Goal: Task Accomplishment & Management: Complete application form

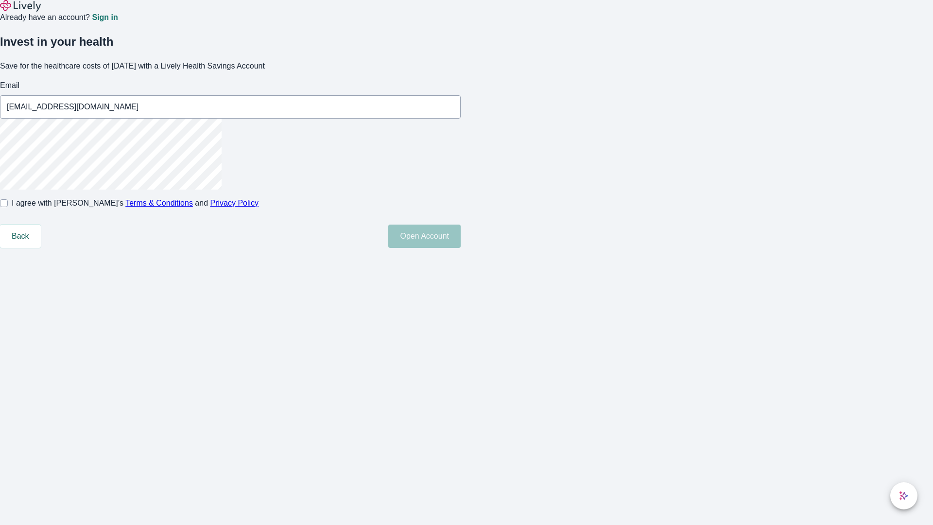
click at [8, 207] on input "I agree with Lively’s Terms & Conditions and Privacy Policy" at bounding box center [4, 203] width 8 height 8
checkbox input "true"
click at [460, 248] on button "Open Account" at bounding box center [424, 235] width 72 height 23
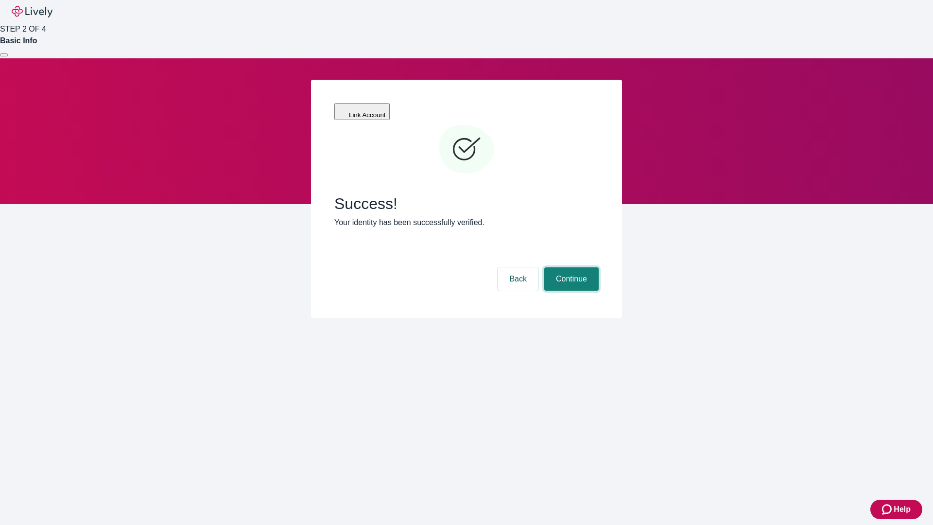
click at [570, 267] on button "Continue" at bounding box center [571, 278] width 54 height 23
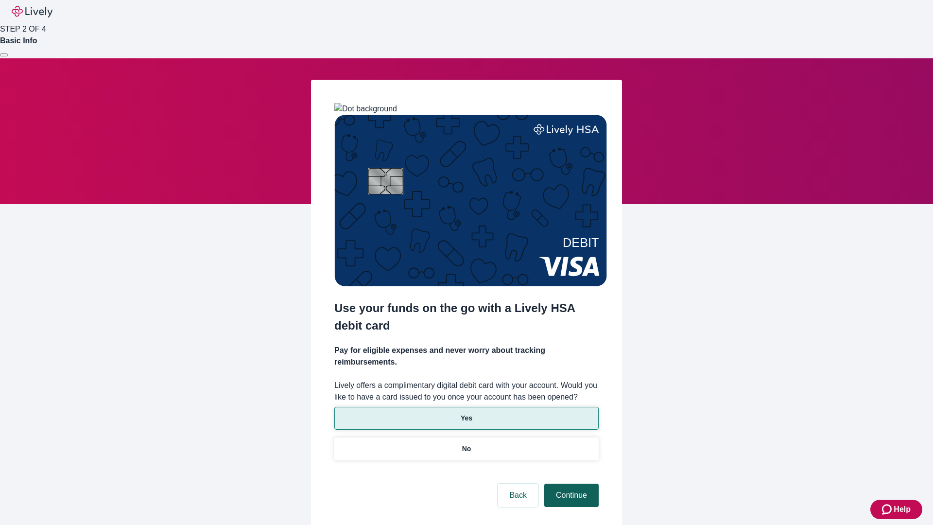
click at [466, 443] on p "No" at bounding box center [466, 448] width 9 height 10
click at [570, 483] on button "Continue" at bounding box center [571, 494] width 54 height 23
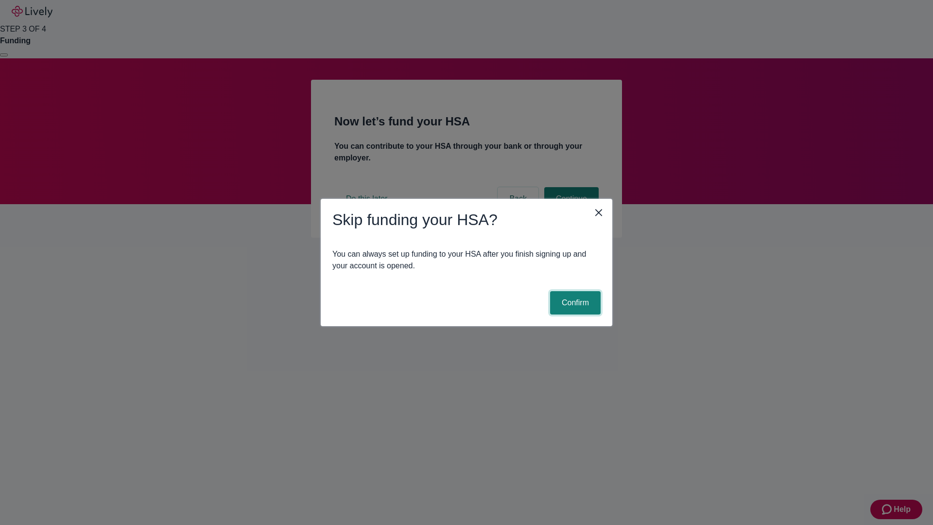
click at [574, 303] on button "Confirm" at bounding box center [575, 302] width 51 height 23
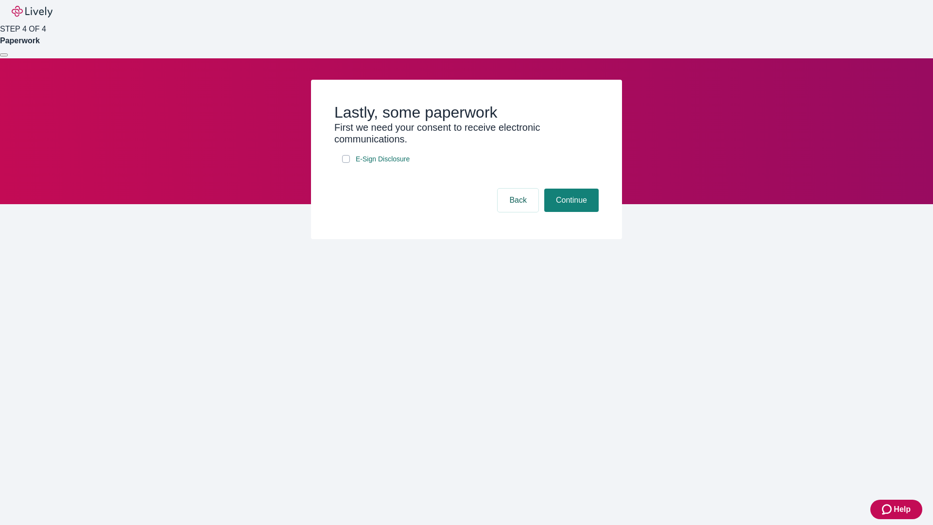
click at [346, 163] on input "E-Sign Disclosure" at bounding box center [346, 159] width 8 height 8
checkbox input "true"
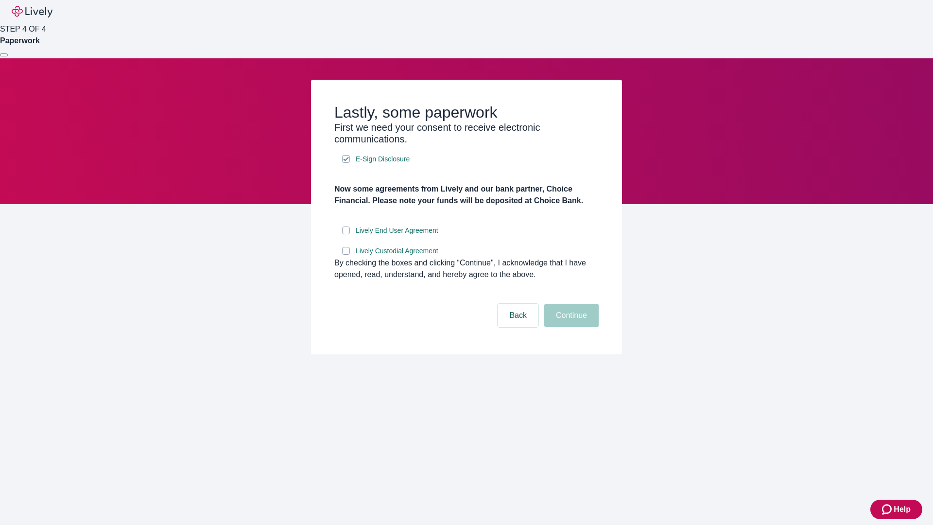
click at [346, 234] on input "Lively End User Agreement" at bounding box center [346, 230] width 8 height 8
checkbox input "true"
click at [346, 255] on input "Lively Custodial Agreement" at bounding box center [346, 251] width 8 height 8
checkbox input "true"
click at [570, 327] on button "Continue" at bounding box center [571, 315] width 54 height 23
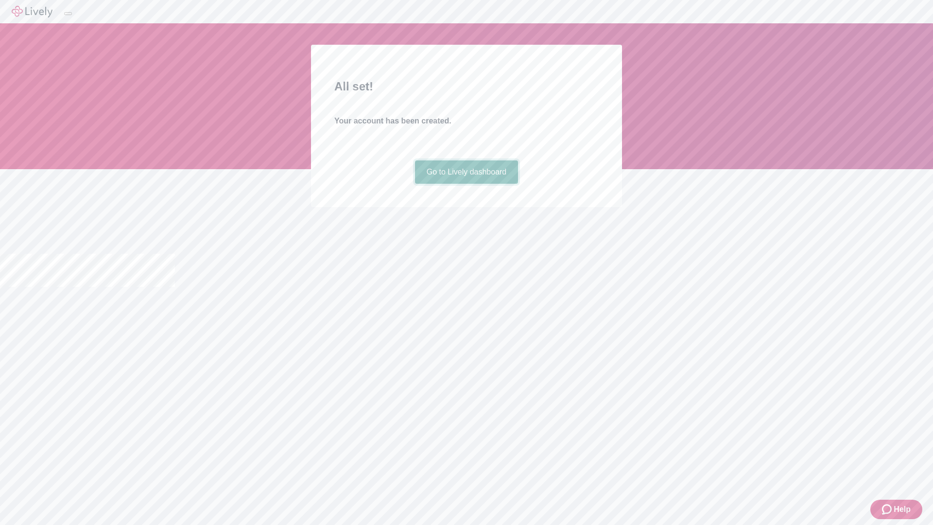
click at [466, 184] on link "Go to Lively dashboard" at bounding box center [466, 171] width 103 height 23
